Goal: Check status: Check status

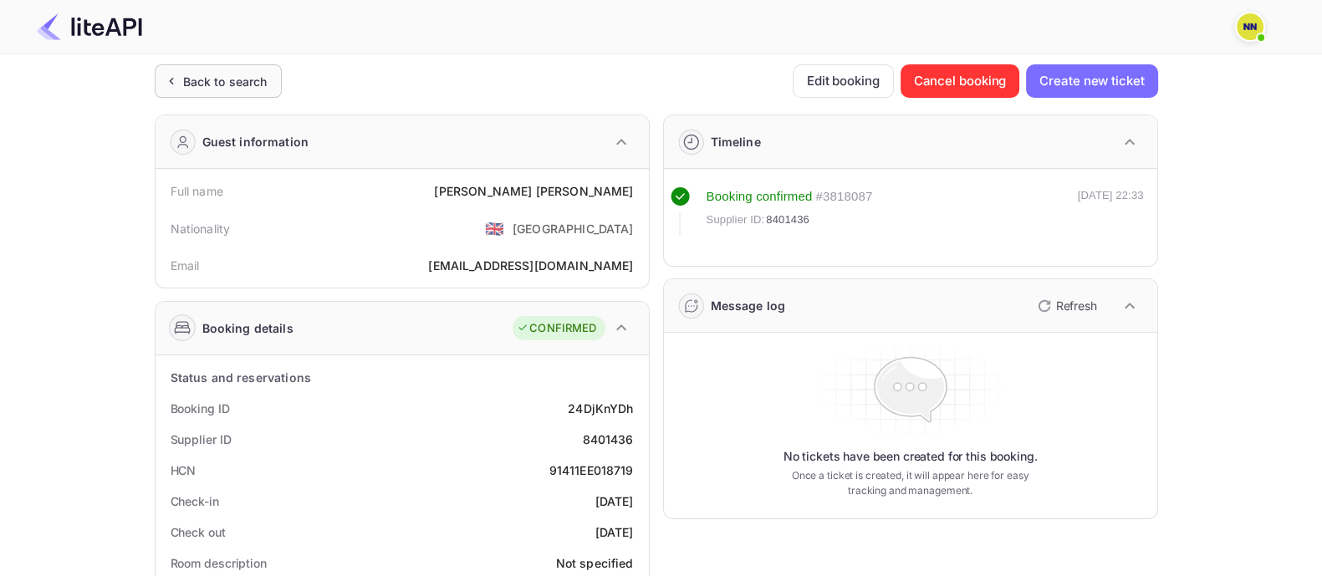
click at [222, 76] on div "Back to search" at bounding box center [225, 82] width 84 height 18
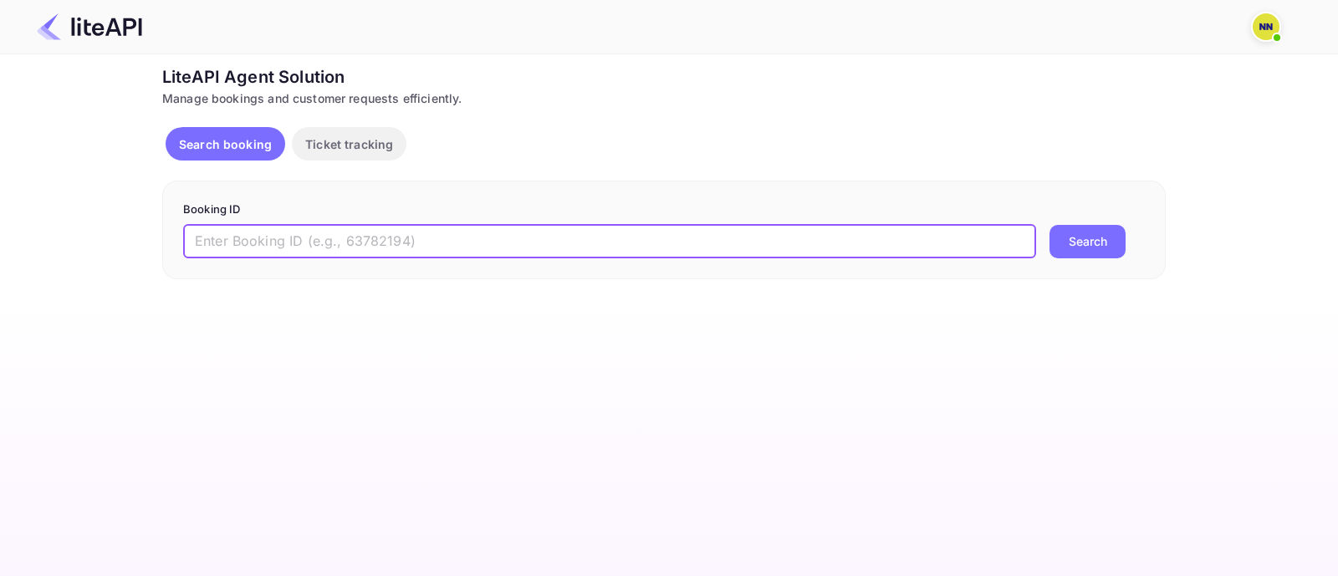
drag, startPoint x: 233, startPoint y: 237, endPoint x: 245, endPoint y: 234, distance: 12.0
click at [233, 237] on input "text" at bounding box center [609, 241] width 853 height 33
paste input "8761686"
type input "8761686"
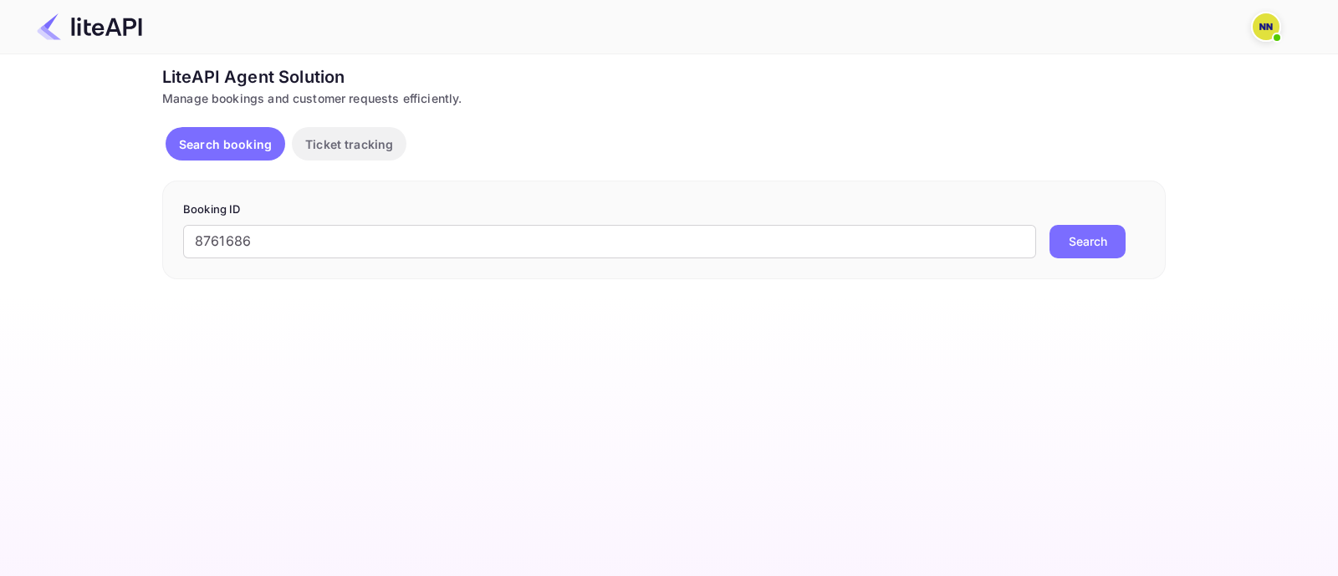
click at [1076, 232] on button "Search" at bounding box center [1087, 241] width 76 height 33
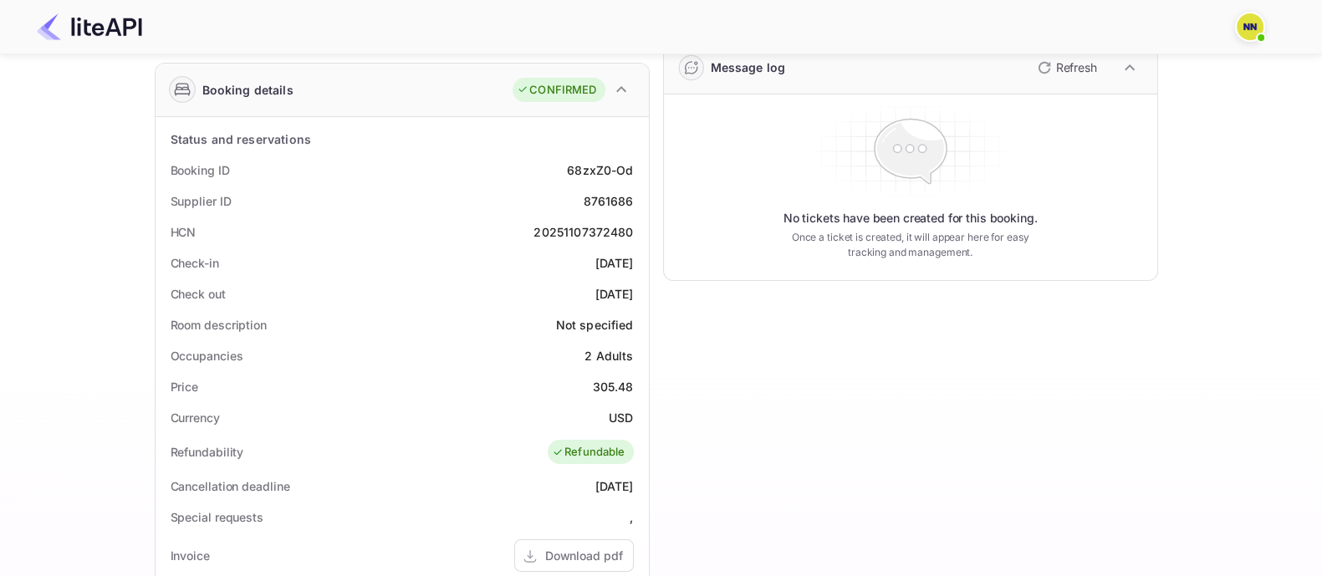
scroll to position [208, 0]
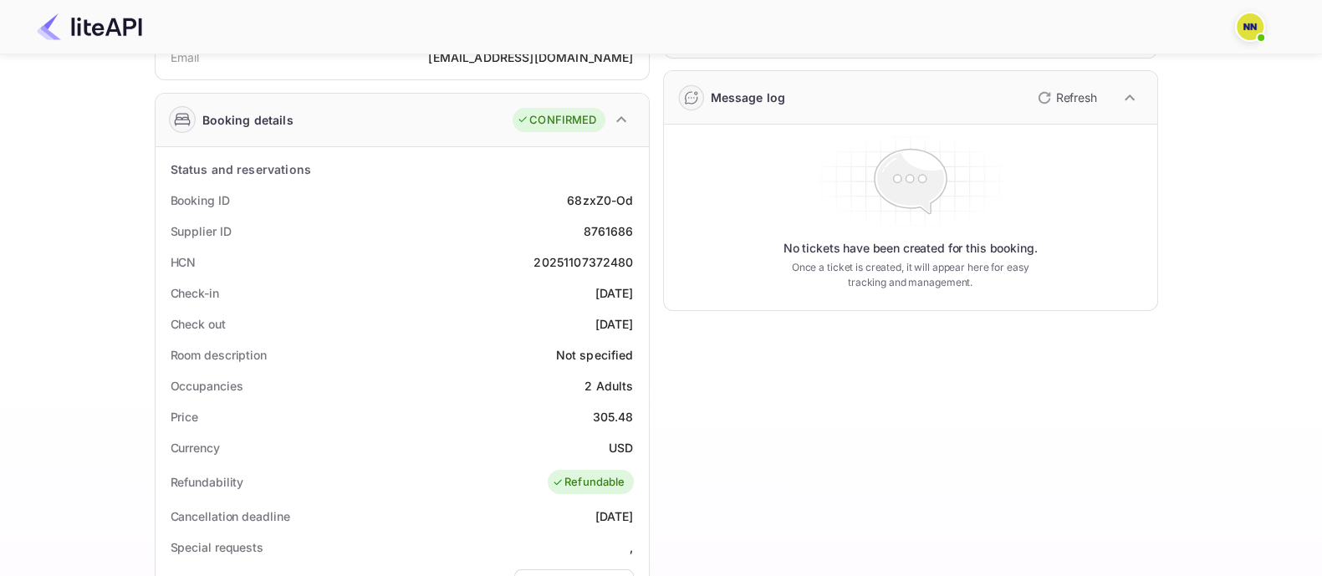
click at [607, 264] on div "20251107372480" at bounding box center [584, 262] width 100 height 18
copy div "20251107372480"
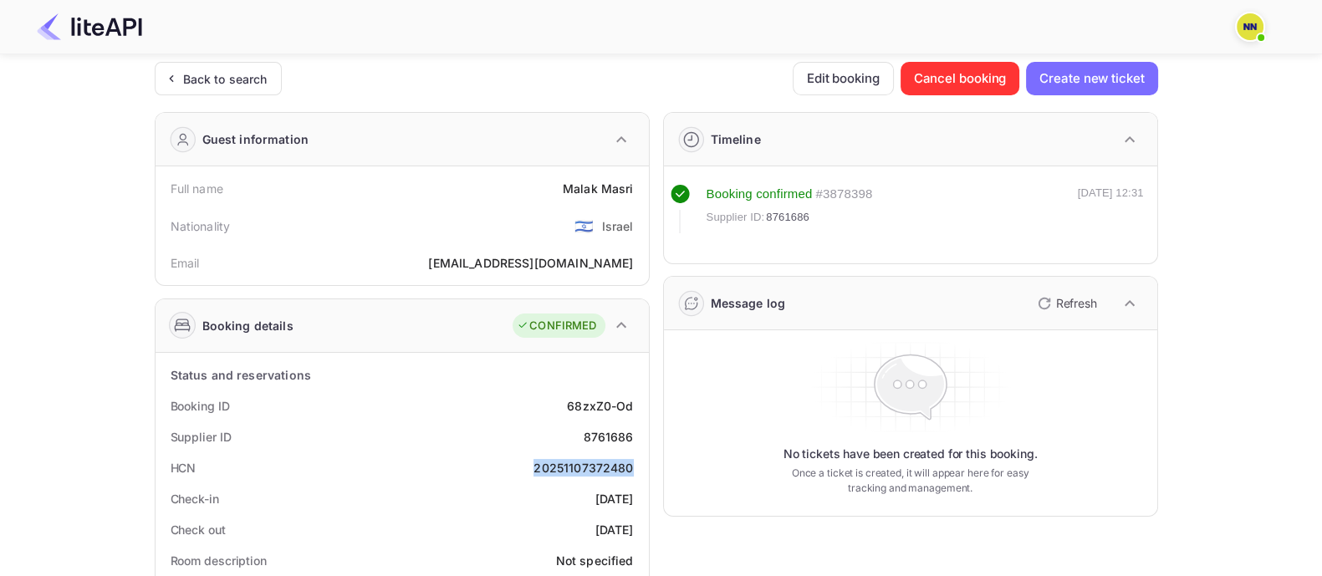
scroll to position [0, 0]
